Goal: Task Accomplishment & Management: Use online tool/utility

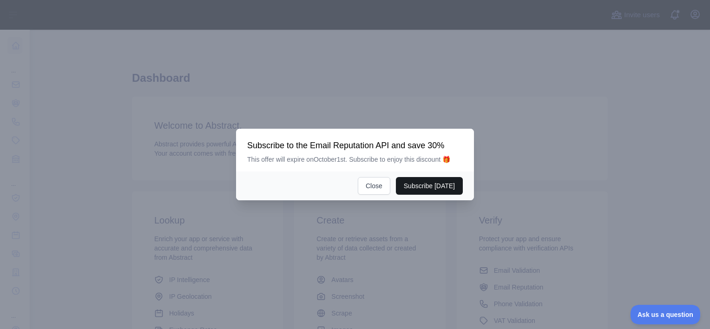
click at [414, 184] on button "Subscribe [DATE]" at bounding box center [429, 186] width 67 height 18
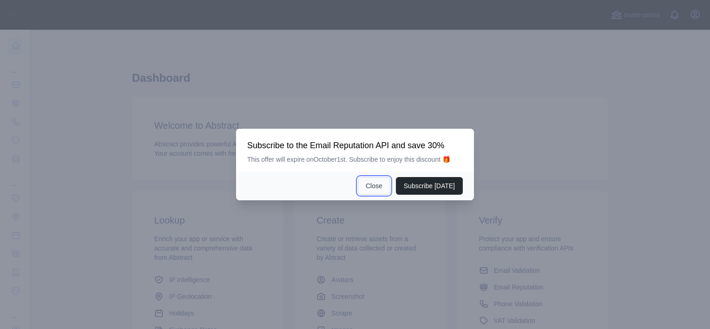
click at [380, 186] on button "Close" at bounding box center [374, 186] width 33 height 18
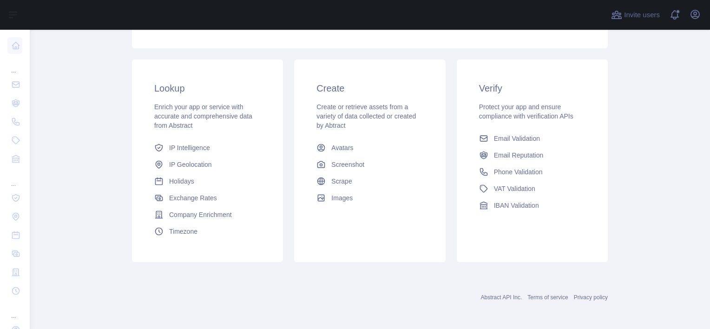
scroll to position [134, 0]
click at [517, 140] on span "Email Validation" at bounding box center [517, 136] width 46 height 9
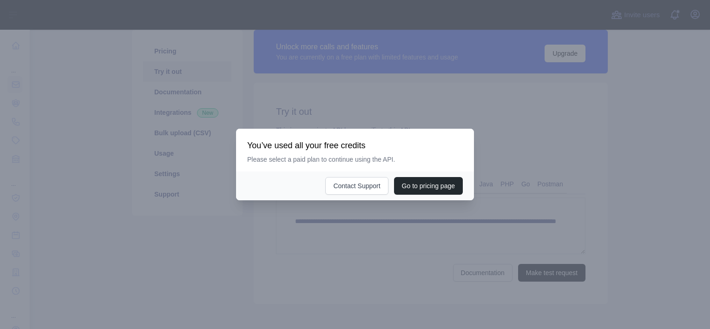
scroll to position [123, 0]
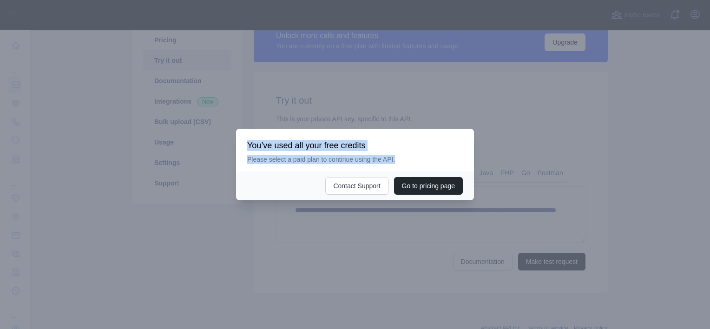
drag, startPoint x: 247, startPoint y: 145, endPoint x: 394, endPoint y: 160, distance: 147.7
click at [394, 160] on div "You’ve used all your free credits Please select a paid plan to continue using t…" at bounding box center [355, 152] width 216 height 24
